Goal: Transaction & Acquisition: Purchase product/service

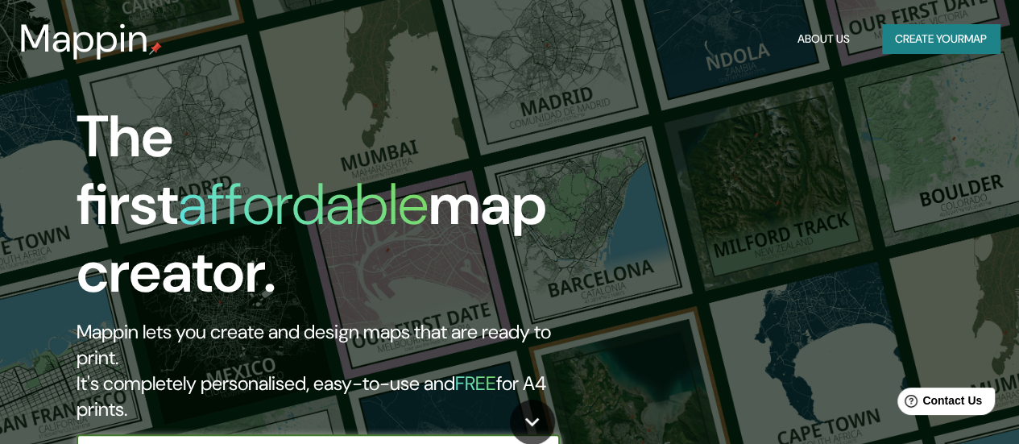
click at [514, 441] on input "text" at bounding box center [302, 450] width 451 height 19
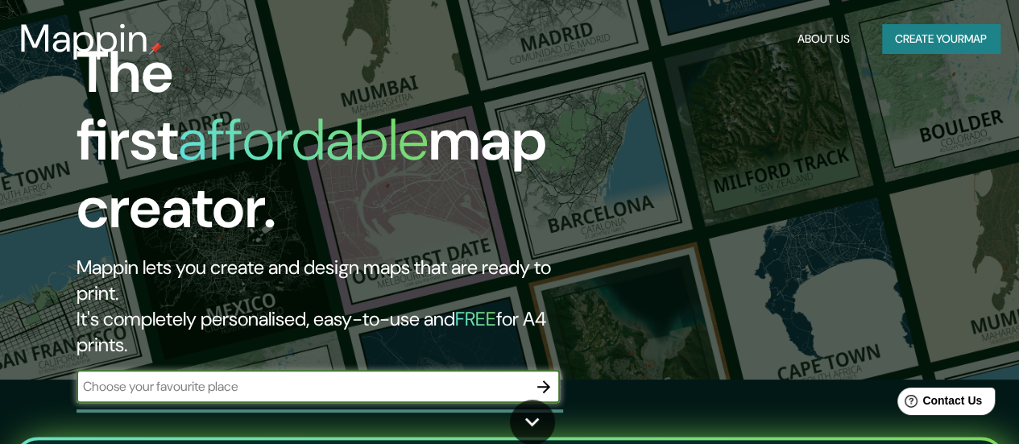
scroll to position [74, 0]
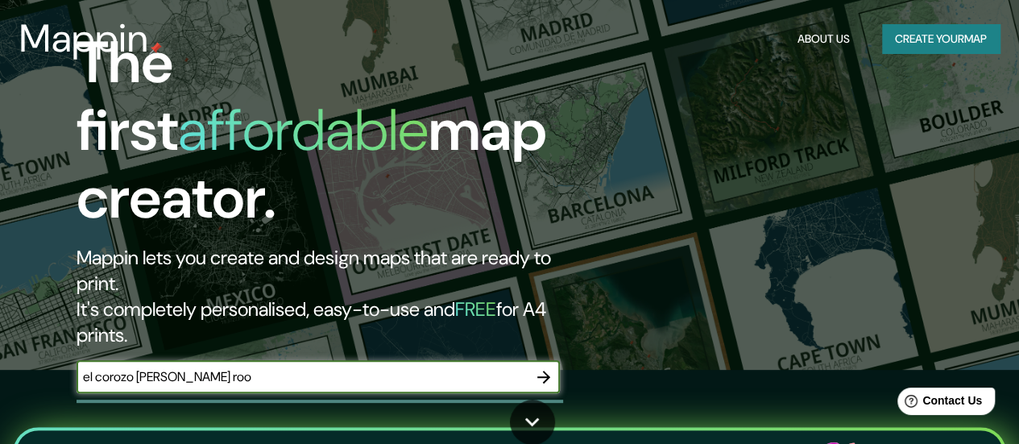
type input "el corozo [PERSON_NAME] roo"
click at [549, 367] on icon "button" at bounding box center [543, 376] width 19 height 19
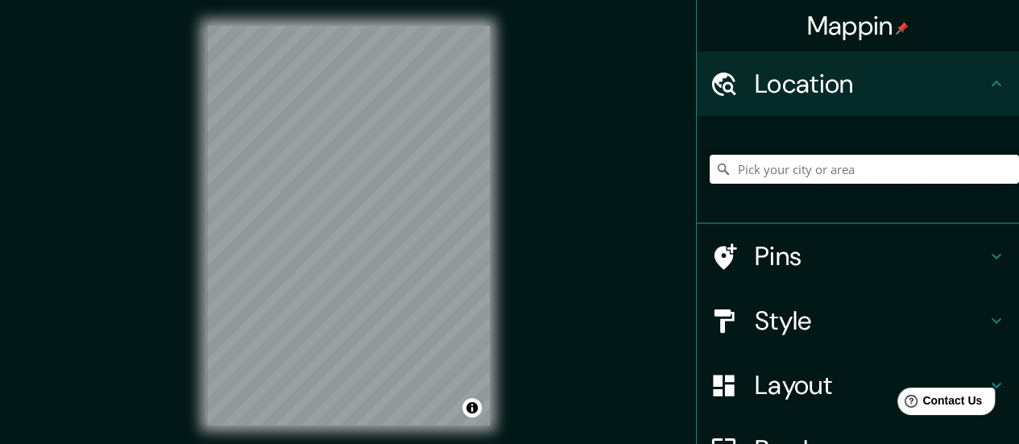
click at [809, 168] on input "Pick your city or area" at bounding box center [864, 169] width 309 height 29
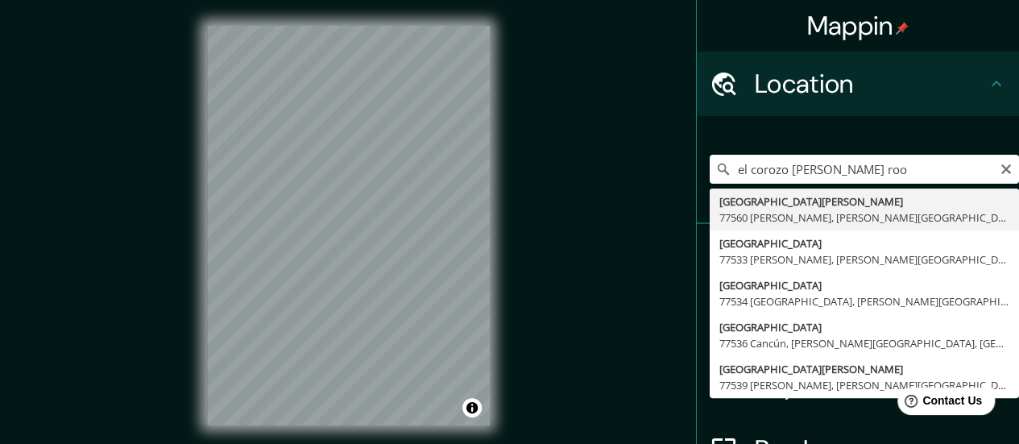
drag, startPoint x: 778, startPoint y: 163, endPoint x: 809, endPoint y: 146, distance: 35.4
click at [648, 163] on div "Mappin Location el corozo [PERSON_NAME][GEOGRAPHIC_DATA] [GEOGRAPHIC_DATA][PERS…" at bounding box center [509, 238] width 1019 height 477
drag, startPoint x: 876, startPoint y: 162, endPoint x: 620, endPoint y: 158, distance: 256.1
click at [620, 158] on div "Mappin Location el corozo [PERSON_NAME][GEOGRAPHIC_DATA] [GEOGRAPHIC_DATA][PERS…" at bounding box center [509, 238] width 1019 height 477
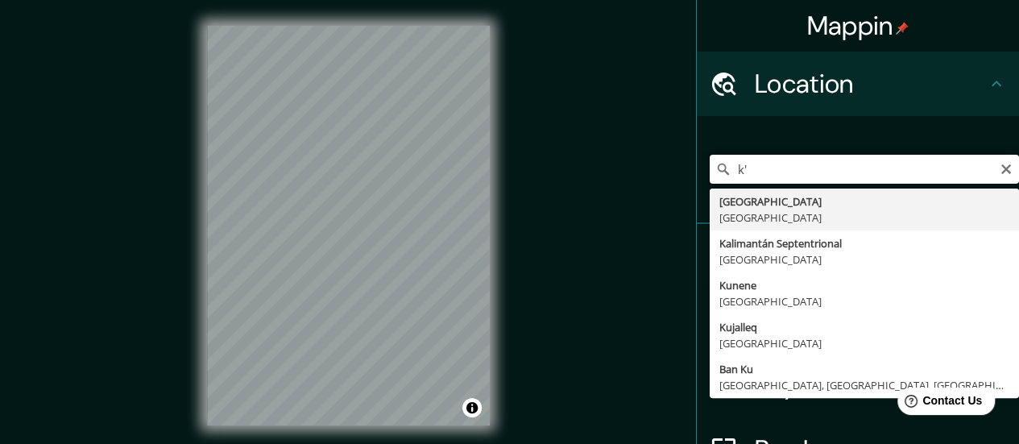
type input "k"
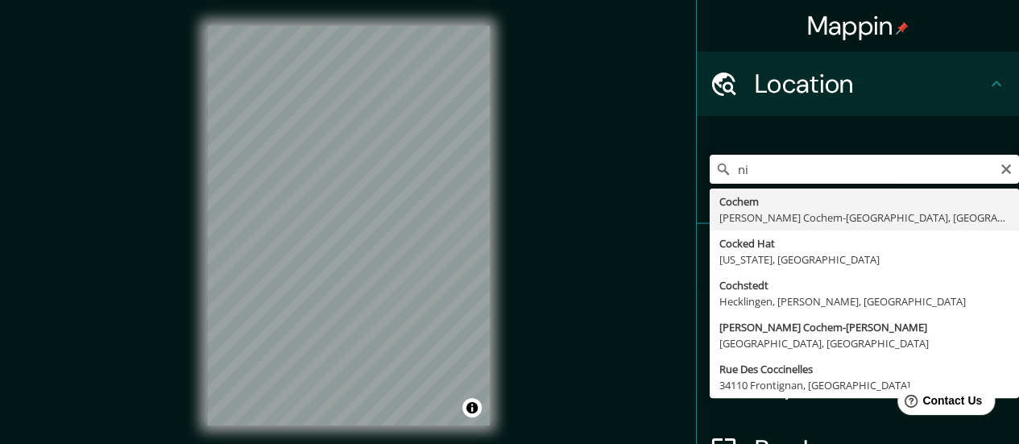
type input "n"
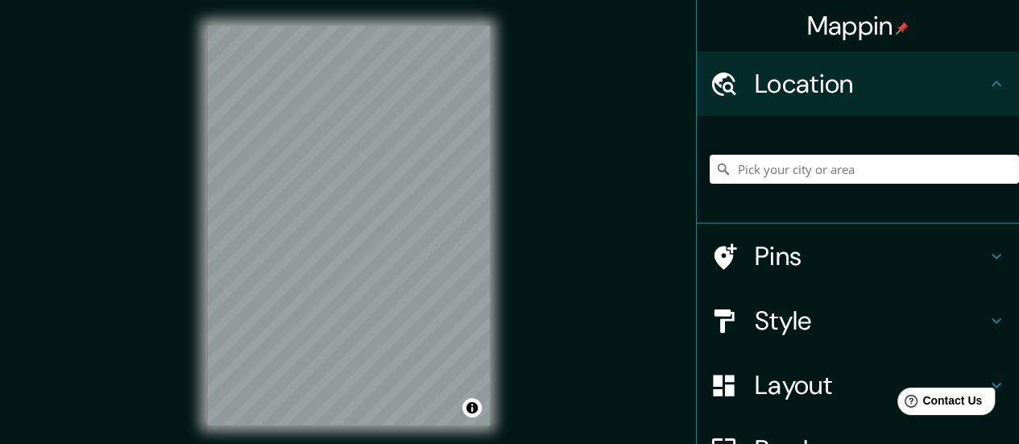
click at [511, 279] on div "© Mapbox © OpenStreetMap Improve this map" at bounding box center [348, 225] width 334 height 451
click at [786, 244] on h4 "Pins" at bounding box center [871, 256] width 232 height 32
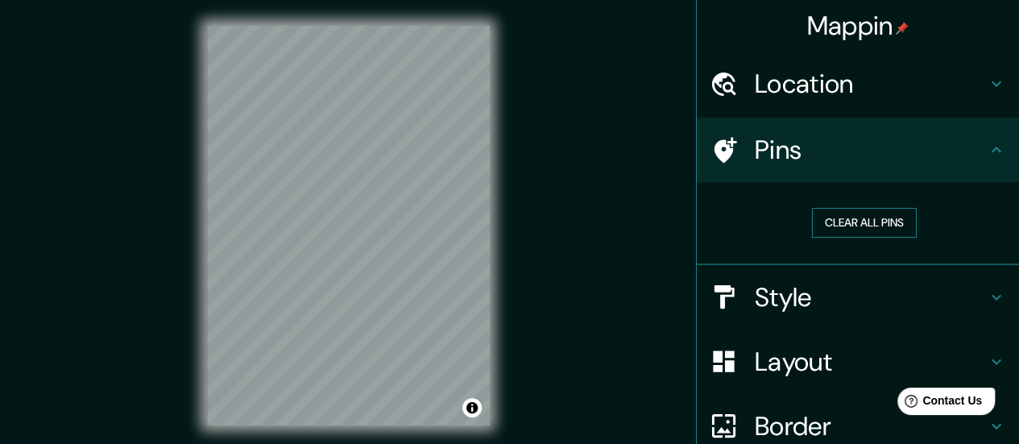
click at [852, 233] on button "Clear all pins" at bounding box center [864, 223] width 105 height 30
click at [853, 221] on button "Clear all pins" at bounding box center [864, 223] width 105 height 30
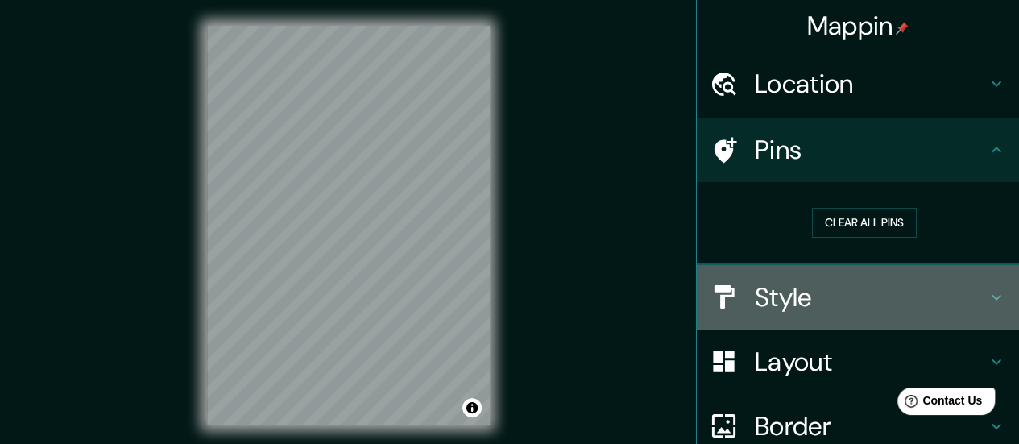
click at [830, 297] on h4 "Style" at bounding box center [871, 297] width 232 height 32
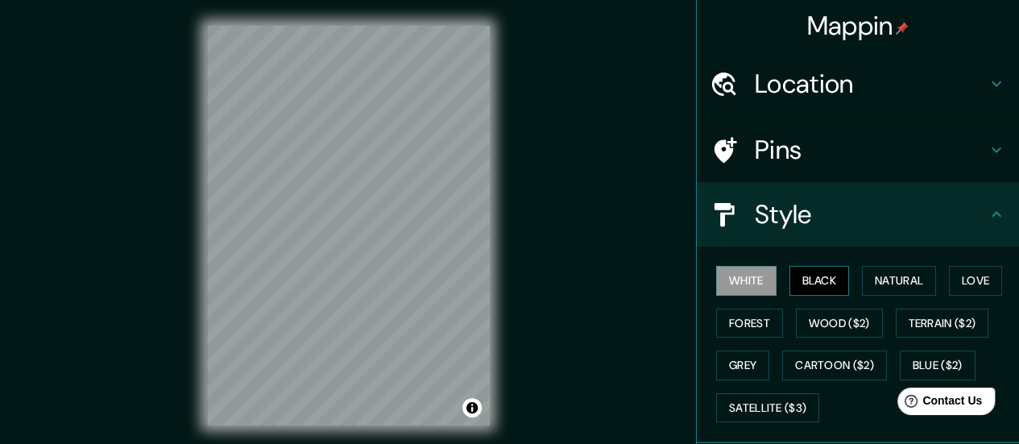
click at [820, 278] on button "Black" at bounding box center [819, 281] width 60 height 30
click at [741, 272] on button "White" at bounding box center [746, 281] width 60 height 30
click at [871, 282] on button "Natural" at bounding box center [899, 281] width 74 height 30
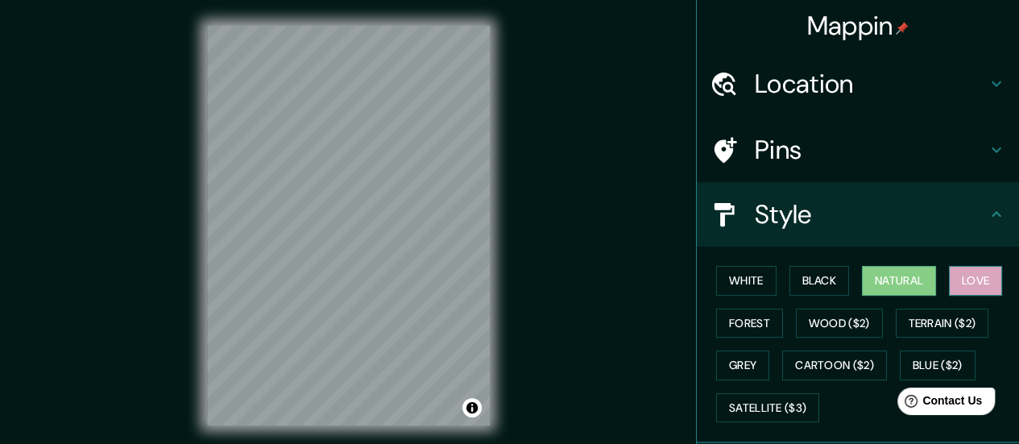
click at [957, 282] on button "Love" at bounding box center [975, 281] width 53 height 30
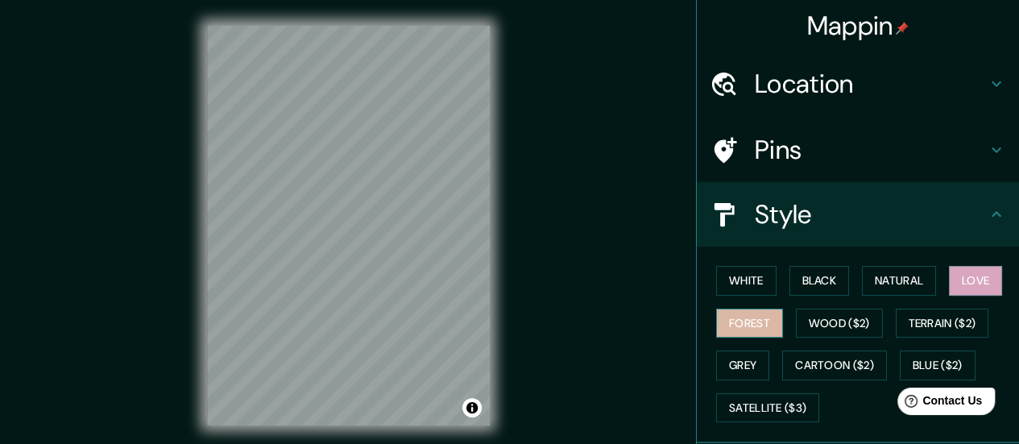
click at [748, 317] on button "Forest" at bounding box center [749, 323] width 67 height 30
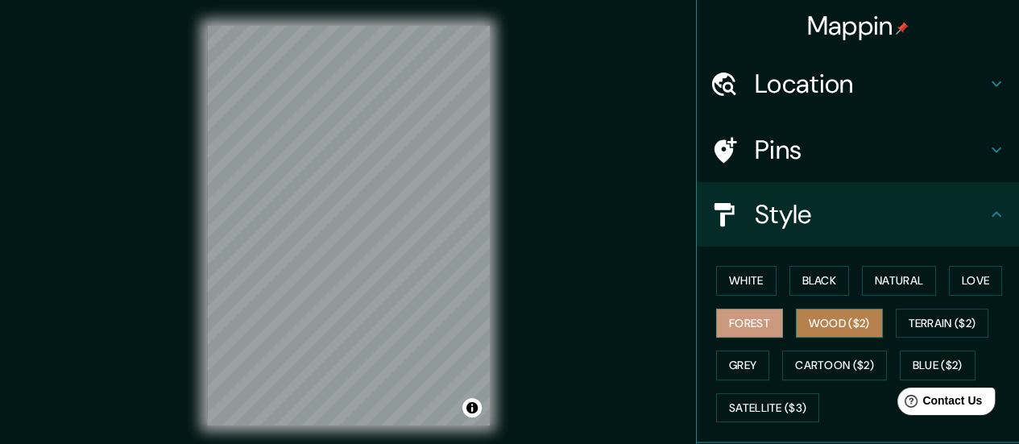
click at [821, 327] on button "Wood ($2)" at bounding box center [839, 323] width 87 height 30
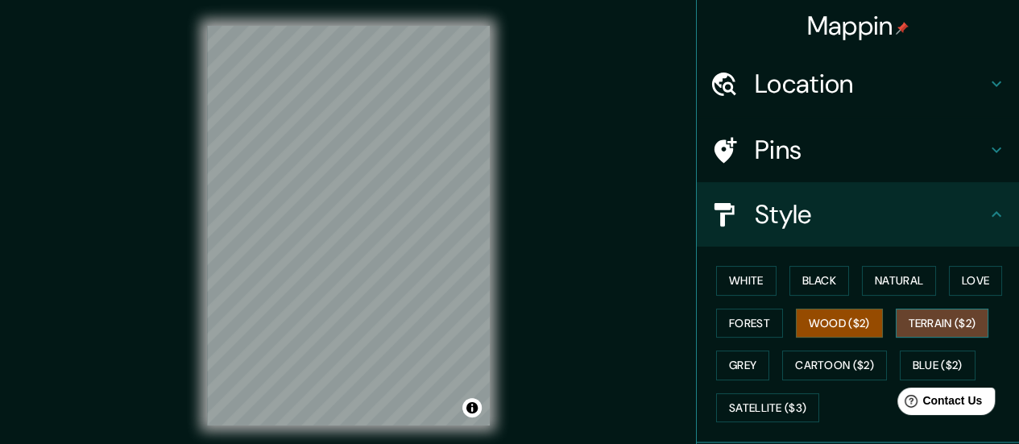
click at [925, 321] on button "Terrain ($2)" at bounding box center [942, 323] width 93 height 30
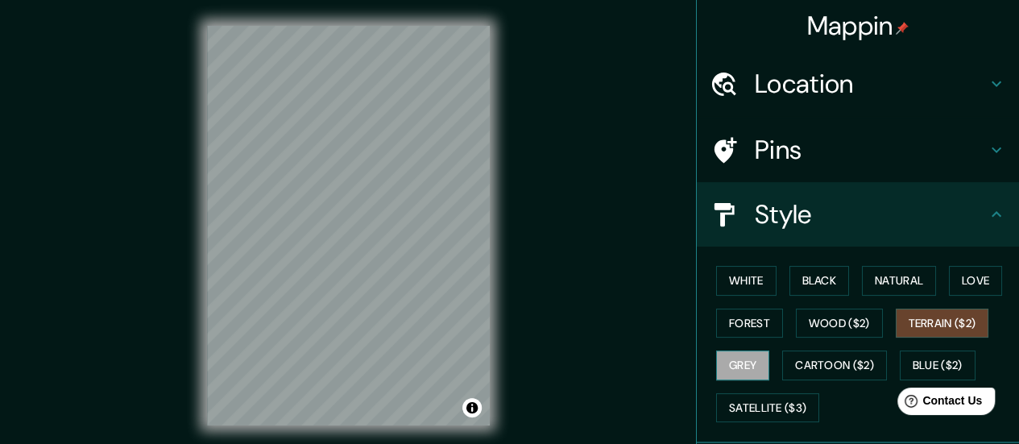
click at [725, 360] on button "Grey" at bounding box center [742, 365] width 53 height 30
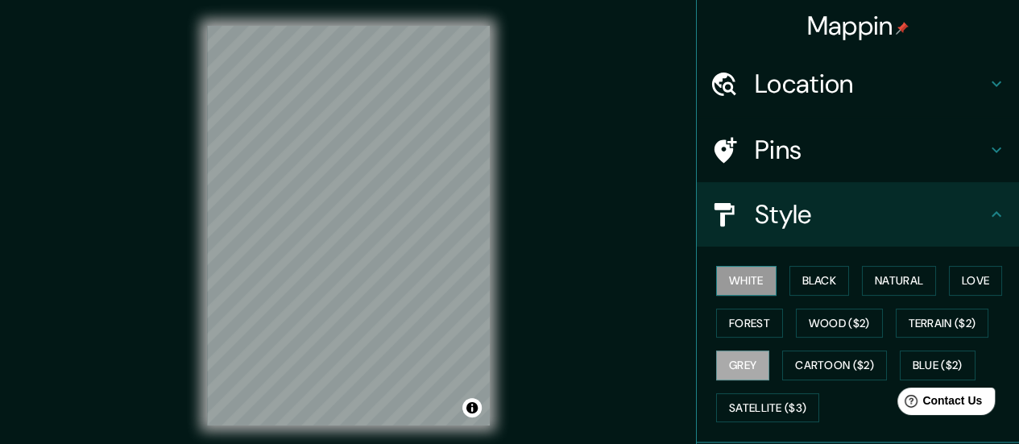
click at [751, 279] on button "White" at bounding box center [746, 281] width 60 height 30
click at [968, 277] on button "Love" at bounding box center [975, 281] width 53 height 30
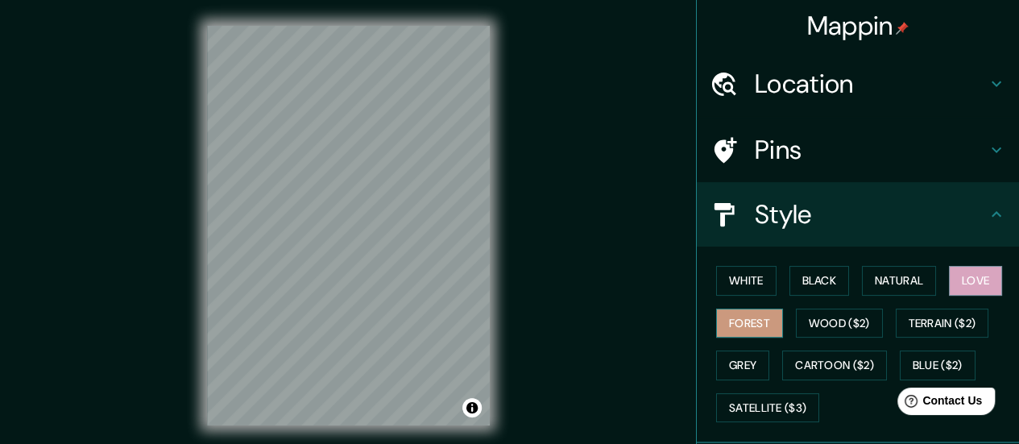
click at [745, 320] on button "Forest" at bounding box center [749, 323] width 67 height 30
click at [730, 353] on button "Grey" at bounding box center [742, 365] width 53 height 30
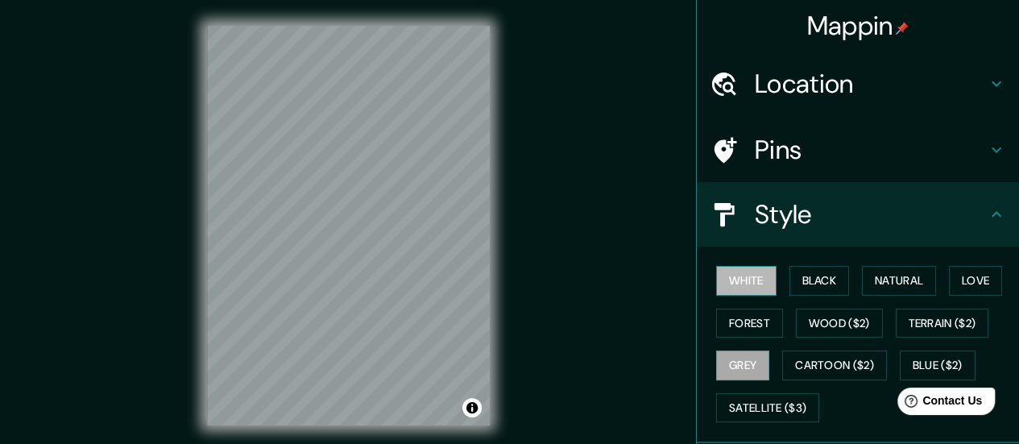
click at [746, 276] on button "White" at bounding box center [746, 281] width 60 height 30
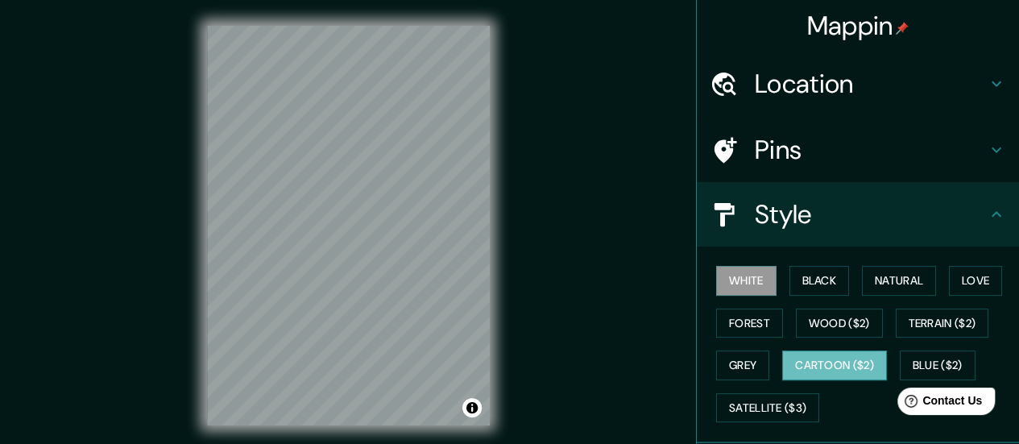
click at [828, 357] on button "Cartoon ($2)" at bounding box center [834, 365] width 105 height 30
click at [908, 354] on button "Blue ($2)" at bounding box center [938, 365] width 76 height 30
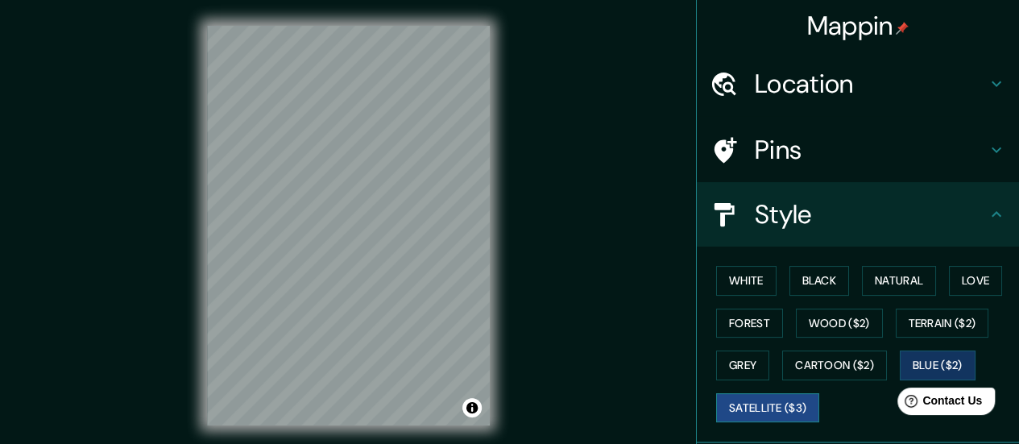
click at [779, 415] on button "Satellite ($3)" at bounding box center [767, 408] width 103 height 30
click at [736, 326] on button "Forest" at bounding box center [749, 323] width 67 height 30
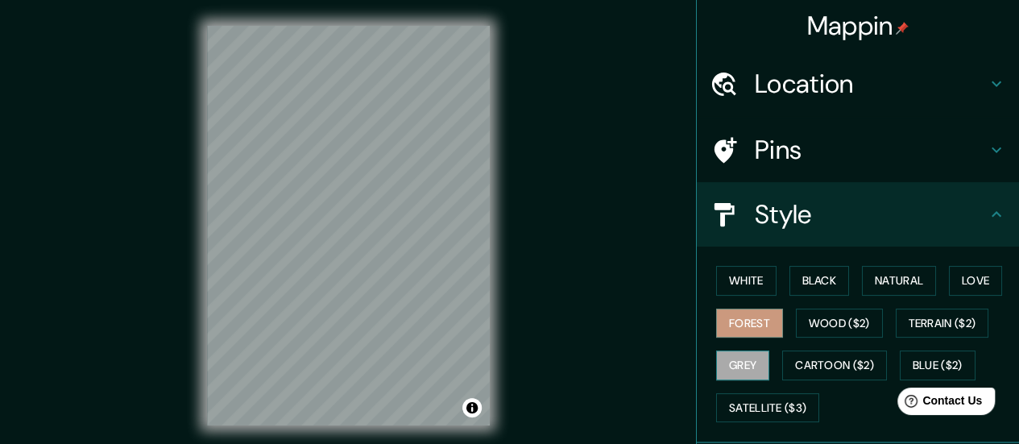
click at [730, 362] on button "Grey" at bounding box center [742, 365] width 53 height 30
click at [727, 284] on button "White" at bounding box center [746, 281] width 60 height 30
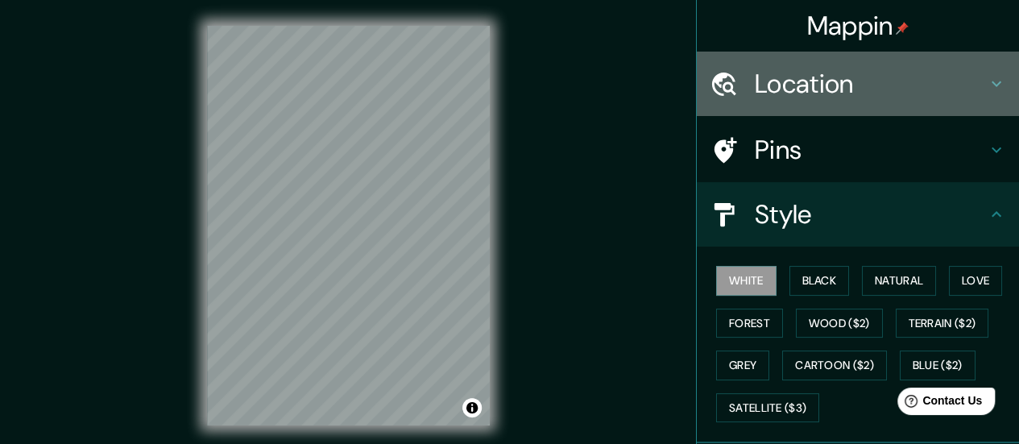
click at [966, 83] on h4 "Location" at bounding box center [871, 84] width 232 height 32
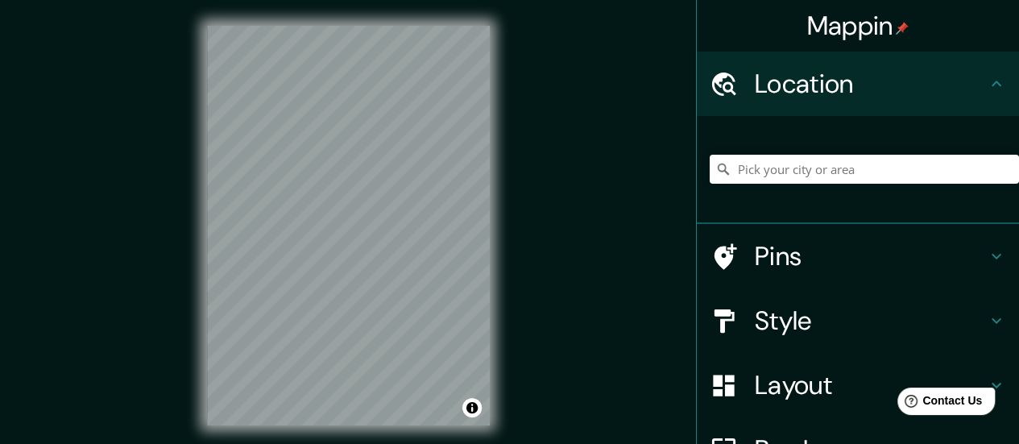
click at [987, 74] on icon at bounding box center [996, 83] width 19 height 19
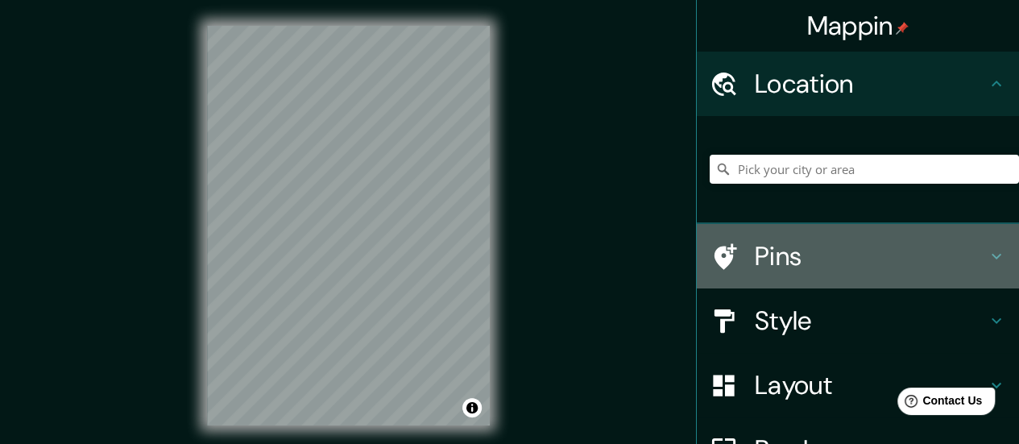
click at [987, 250] on icon at bounding box center [996, 255] width 19 height 19
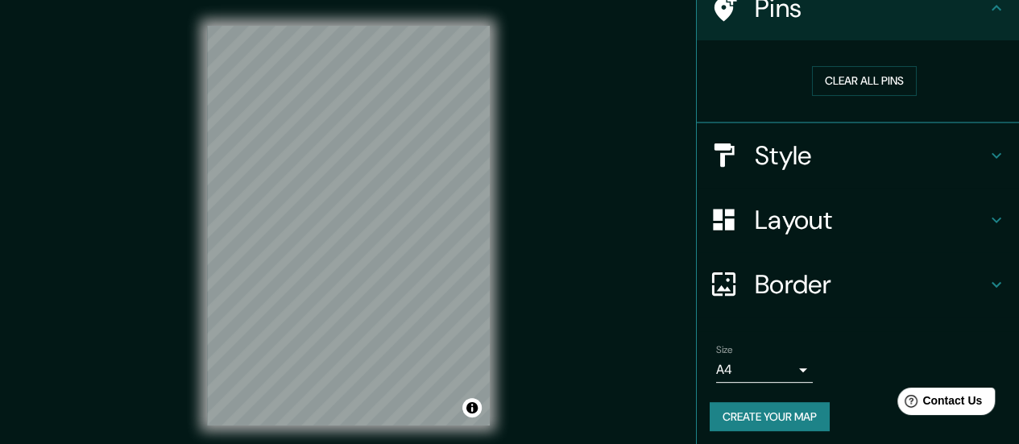
scroll to position [147, 0]
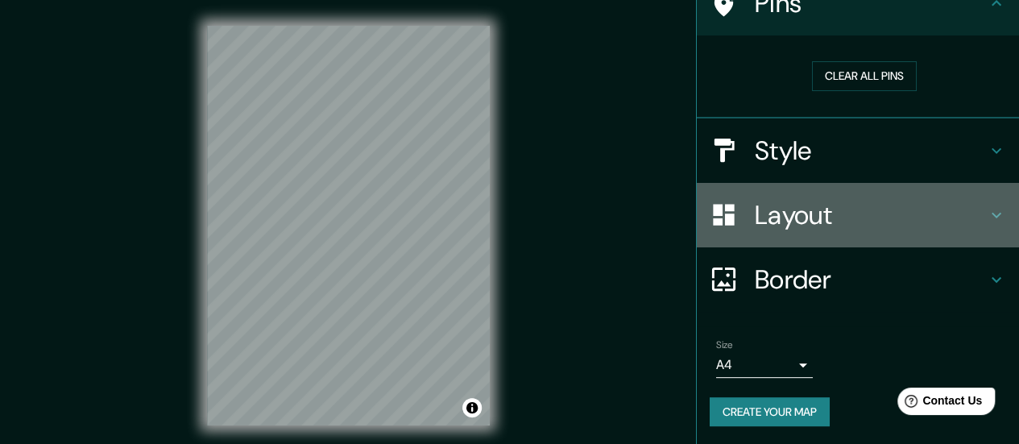
click at [987, 211] on icon at bounding box center [996, 214] width 19 height 19
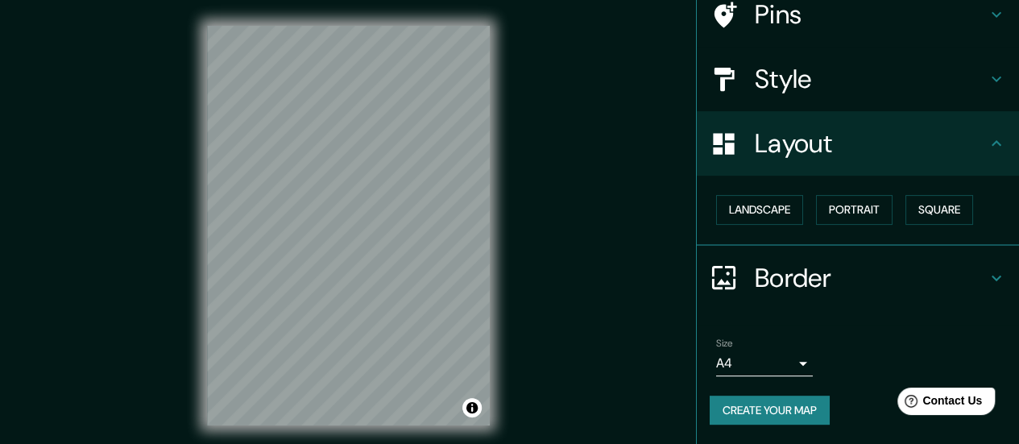
scroll to position [134, 0]
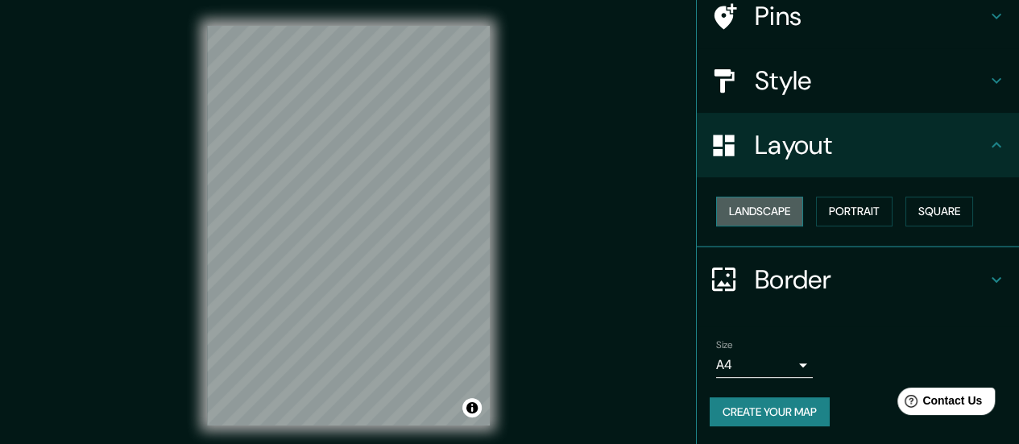
click at [767, 207] on button "Landscape" at bounding box center [759, 212] width 87 height 30
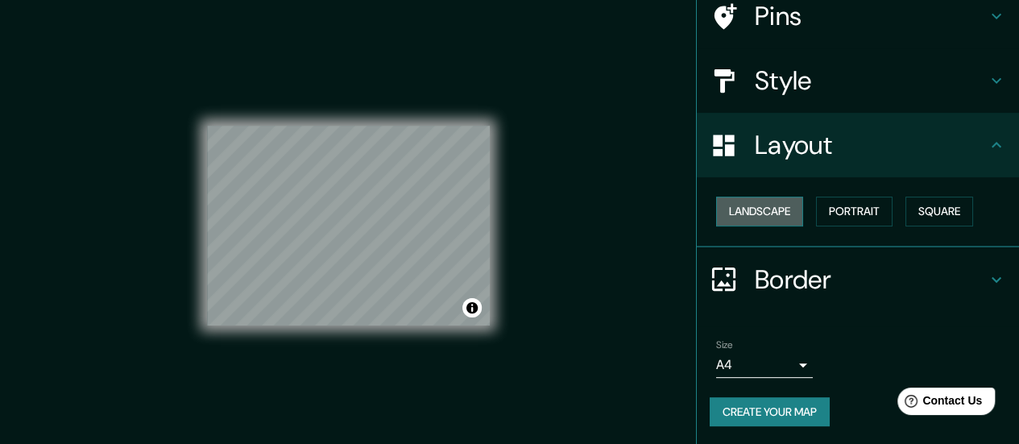
click at [767, 207] on button "Landscape" at bounding box center [759, 212] width 87 height 30
click at [851, 218] on button "Portrait" at bounding box center [854, 212] width 77 height 30
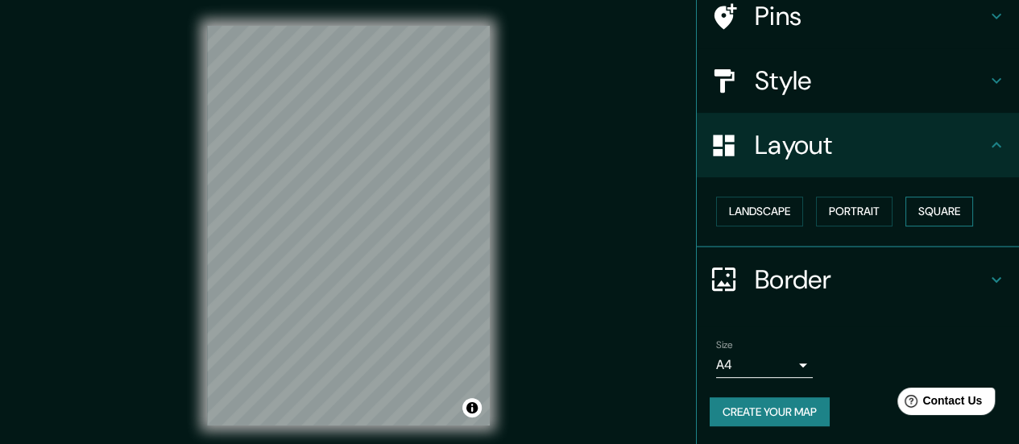
click at [935, 205] on button "Square" at bounding box center [939, 212] width 68 height 30
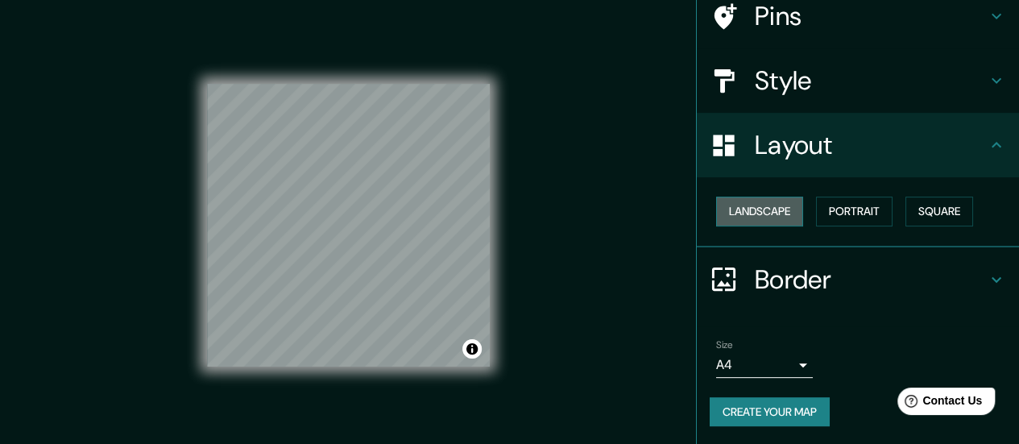
click at [763, 204] on button "Landscape" at bounding box center [759, 212] width 87 height 30
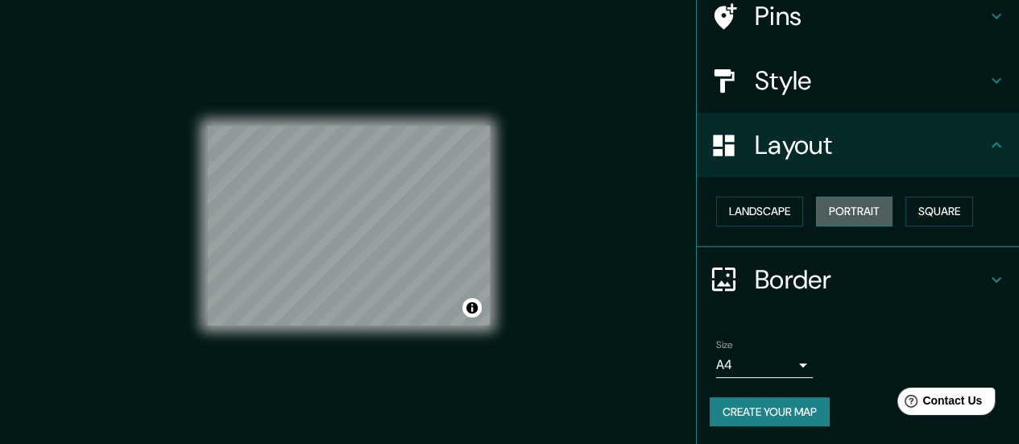
click at [836, 201] on button "Portrait" at bounding box center [854, 212] width 77 height 30
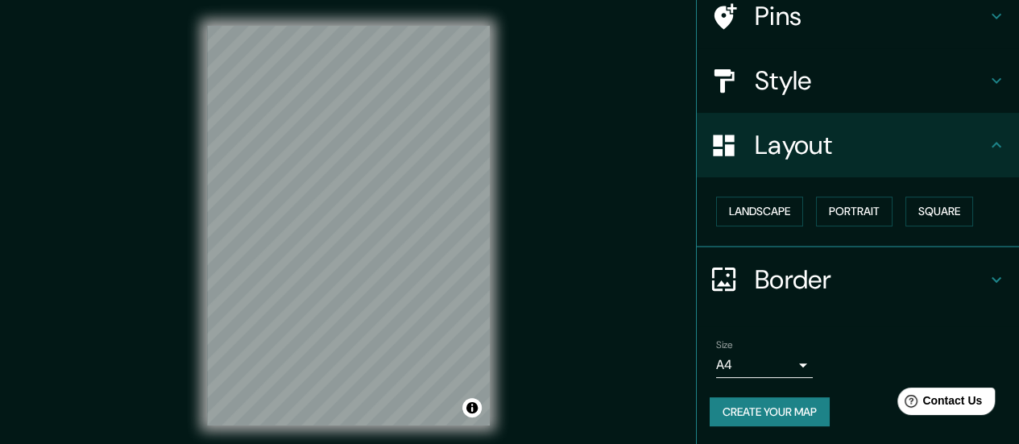
click at [987, 283] on icon at bounding box center [996, 279] width 19 height 19
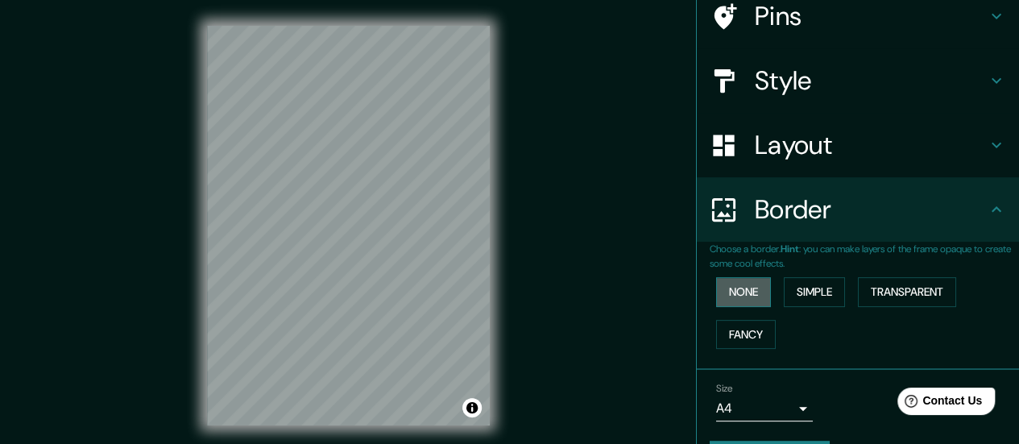
click at [741, 283] on button "None" at bounding box center [743, 292] width 55 height 30
click at [718, 295] on button "None" at bounding box center [743, 292] width 55 height 30
click at [807, 293] on button "Simple" at bounding box center [814, 292] width 61 height 30
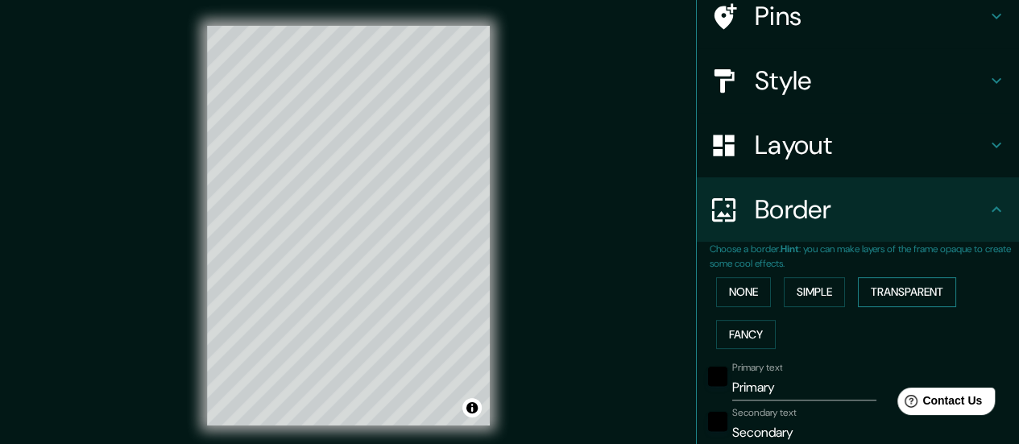
click at [879, 289] on button "Transparent" at bounding box center [907, 292] width 98 height 30
click at [735, 331] on button "Fancy" at bounding box center [746, 335] width 60 height 30
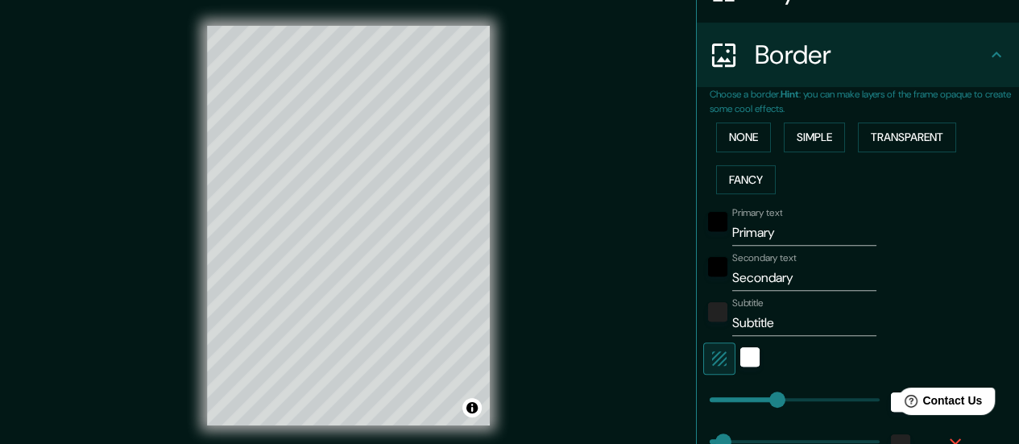
scroll to position [293, 0]
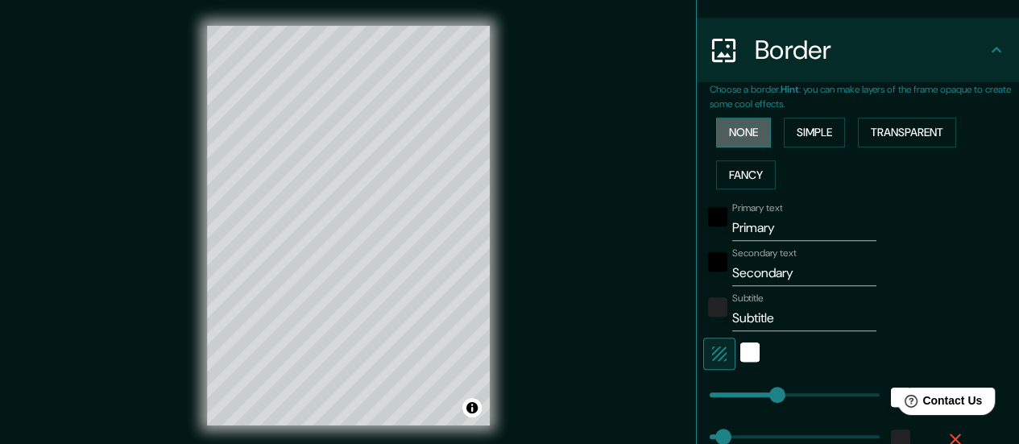
click at [716, 133] on button "None" at bounding box center [743, 133] width 55 height 30
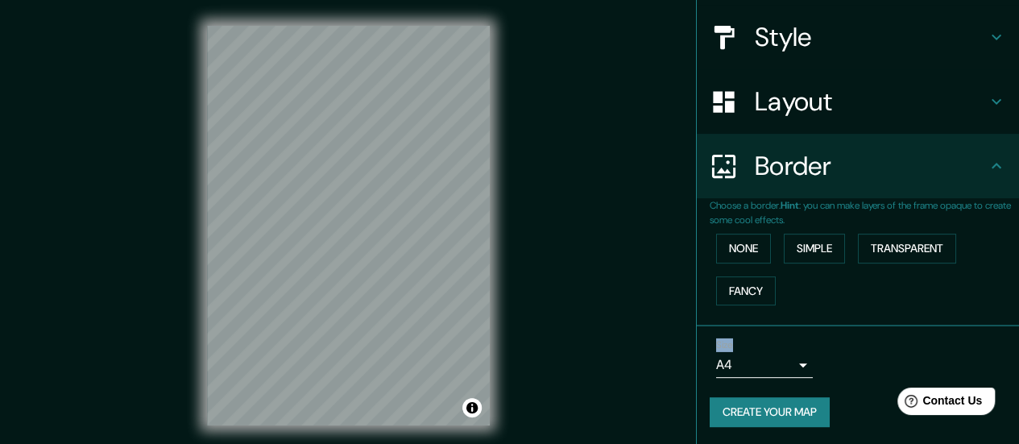
drag, startPoint x: 1005, startPoint y: 234, endPoint x: 997, endPoint y: 355, distance: 121.9
click at [997, 355] on ul "Location Pins Style Layout Border Choose a border. Hint : you can make layers o…" at bounding box center [858, 160] width 322 height 572
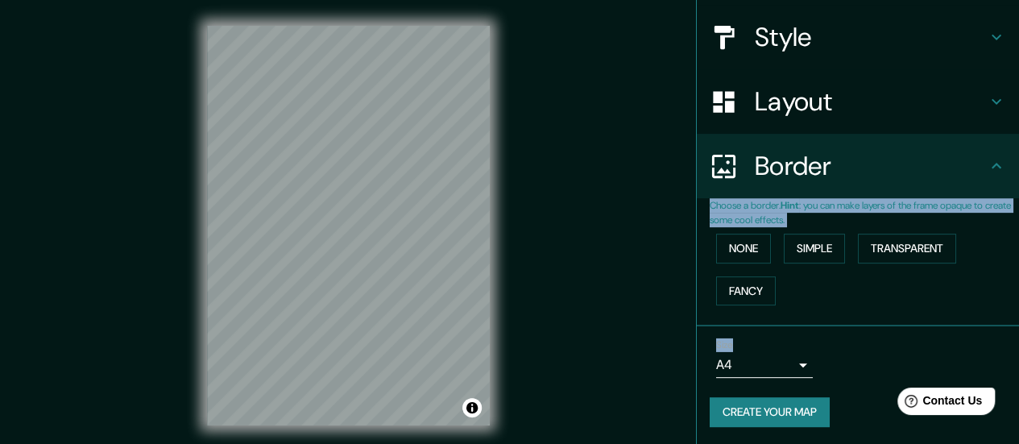
drag, startPoint x: 997, startPoint y: 355, endPoint x: 1012, endPoint y: 151, distance: 205.1
click at [1012, 151] on div "Mappin Location Pins Style Layout Border Choose a border. Hint : you can make l…" at bounding box center [857, 222] width 323 height 444
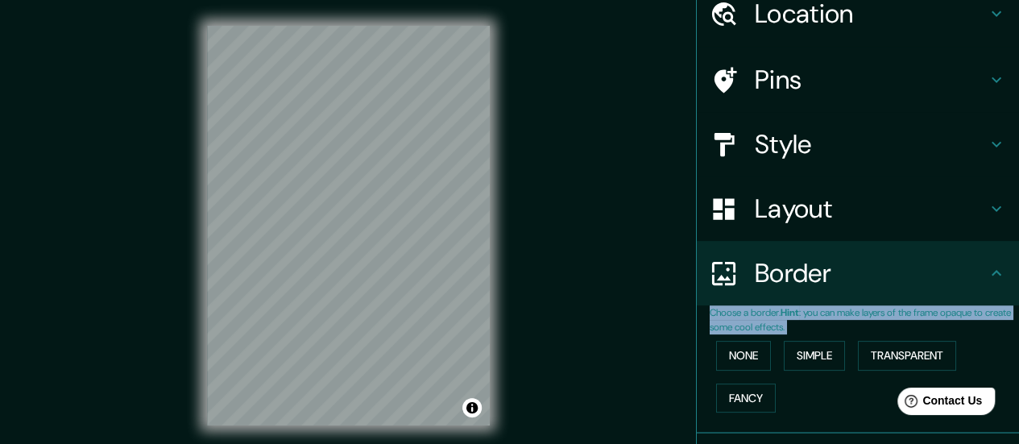
scroll to position [0, 0]
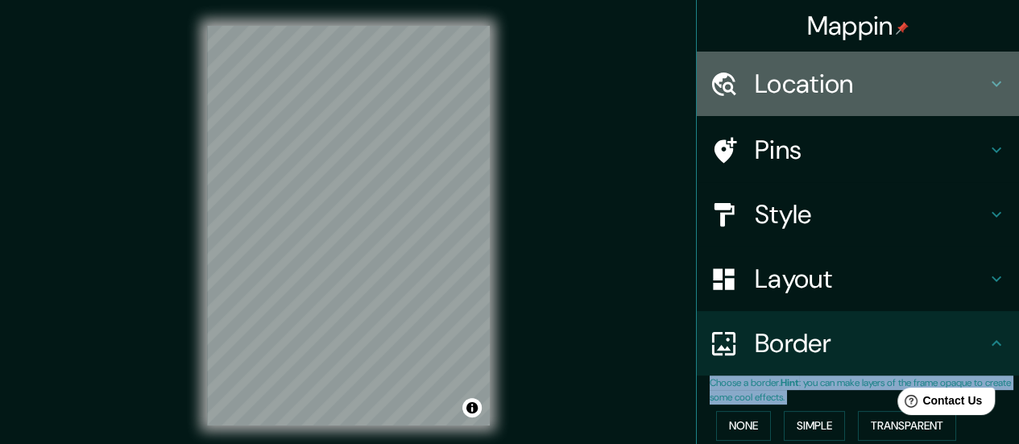
click at [987, 88] on icon at bounding box center [996, 83] width 19 height 19
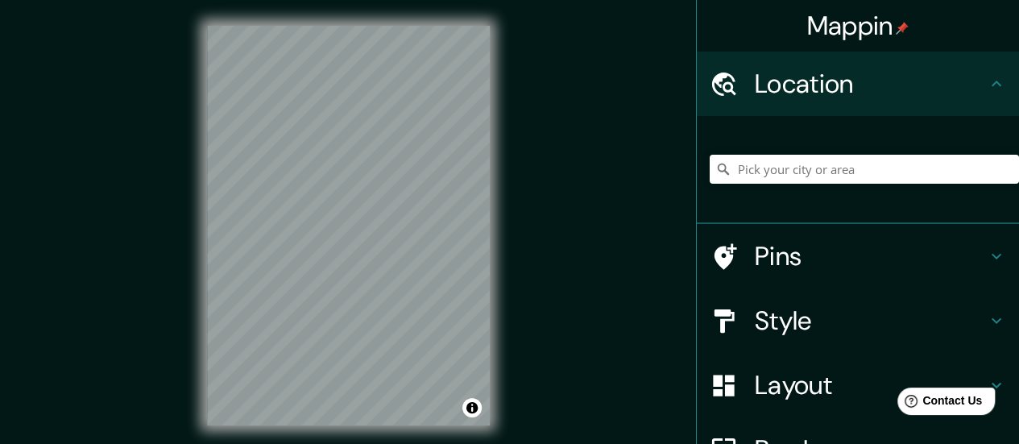
click at [987, 259] on icon at bounding box center [996, 255] width 19 height 19
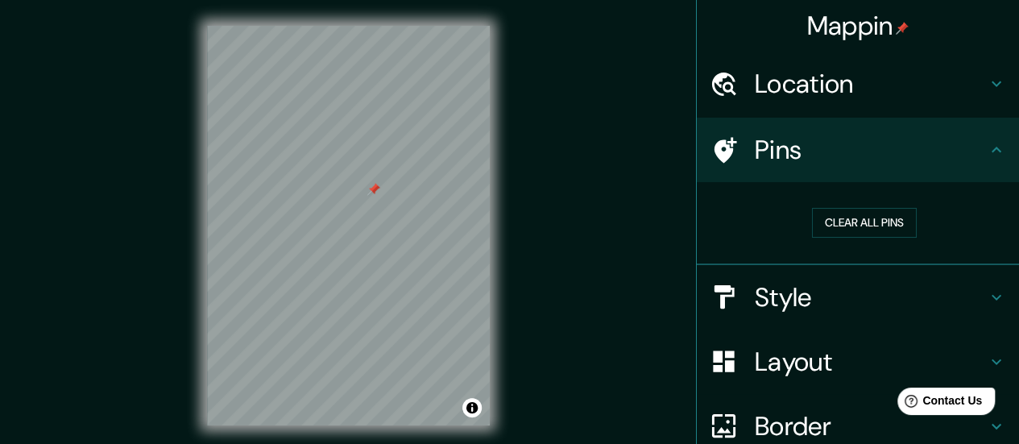
drag, startPoint x: 393, startPoint y: 199, endPoint x: 377, endPoint y: 188, distance: 19.7
click at [377, 188] on div at bounding box center [373, 189] width 13 height 13
click at [377, 189] on div at bounding box center [374, 189] width 13 height 13
drag, startPoint x: 331, startPoint y: 234, endPoint x: 443, endPoint y: 241, distance: 112.1
click at [444, 241] on div at bounding box center [450, 240] width 13 height 13
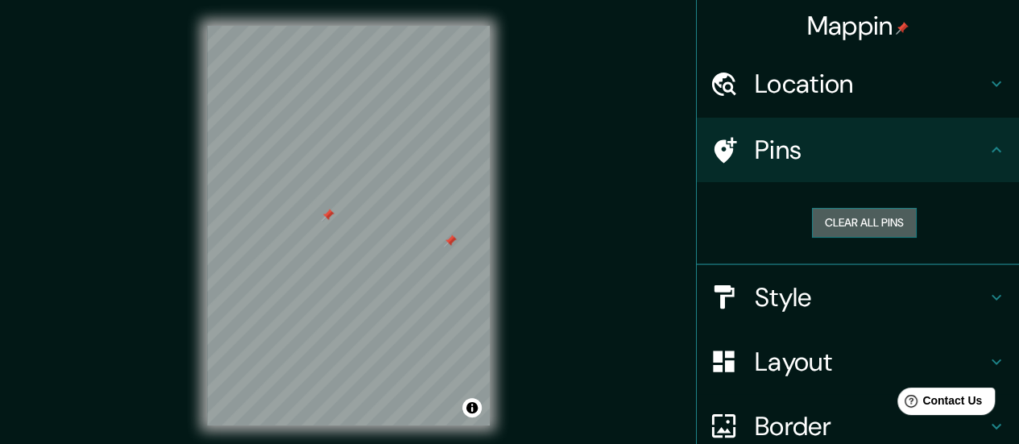
click at [899, 215] on button "Clear all pins" at bounding box center [864, 223] width 105 height 30
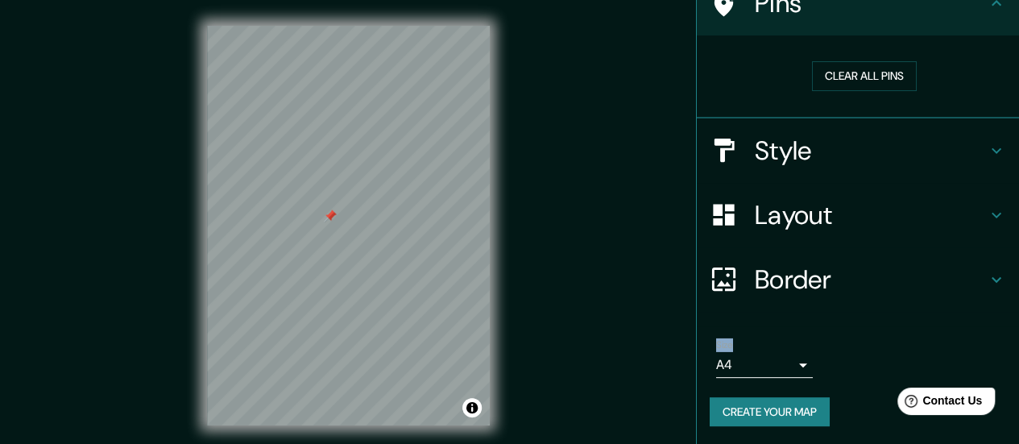
scroll to position [135, 0]
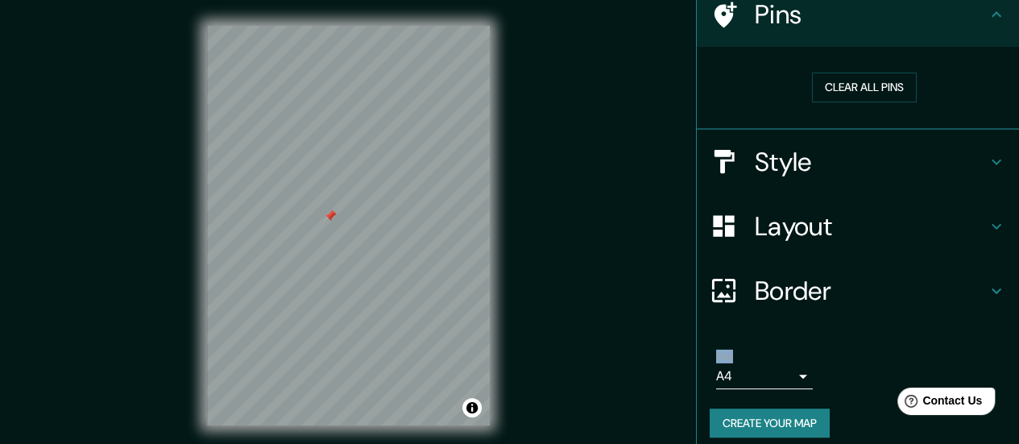
click at [801, 413] on button "Create your map" at bounding box center [770, 423] width 120 height 30
